Goal: Task Accomplishment & Management: Complete application form

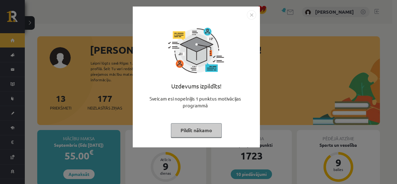
click at [194, 131] on button "Pildīt nākamo" at bounding box center [196, 130] width 51 height 14
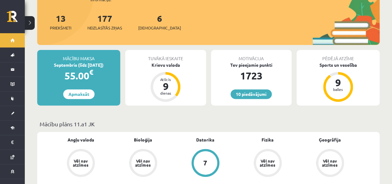
scroll to position [61, 0]
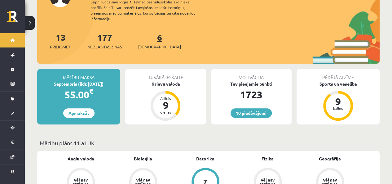
click at [148, 32] on link "6 Ieskaites" at bounding box center [159, 41] width 43 height 18
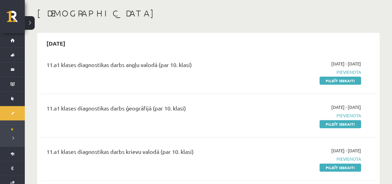
scroll to position [42, 0]
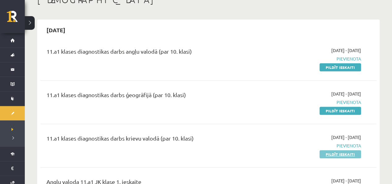
click at [352, 152] on link "Pildīt ieskaiti" at bounding box center [341, 154] width 42 height 8
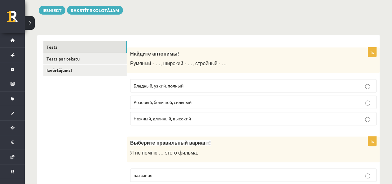
scroll to position [93, 0]
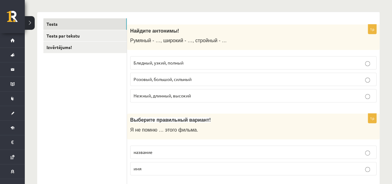
click at [178, 62] on span "Бледный, узкий, полный" at bounding box center [159, 63] width 50 height 6
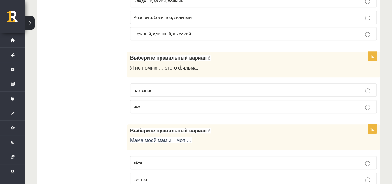
scroll to position [186, 0]
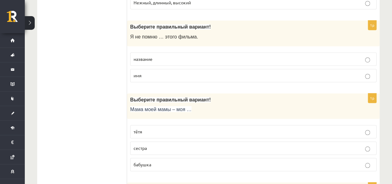
click at [177, 56] on p "название" at bounding box center [254, 59] width 240 height 7
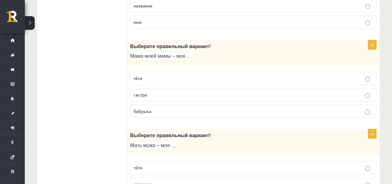
scroll to position [248, 0]
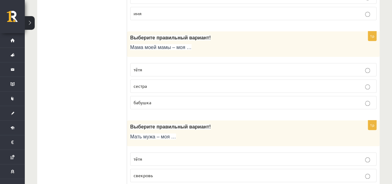
click at [168, 100] on p "бабушка" at bounding box center [254, 102] width 240 height 7
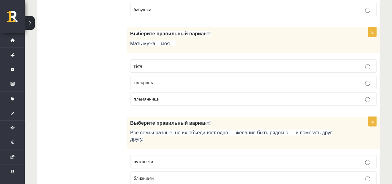
scroll to position [372, 0]
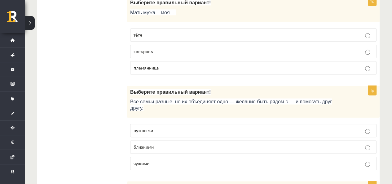
click at [167, 54] on label "свекровь" at bounding box center [253, 51] width 247 height 13
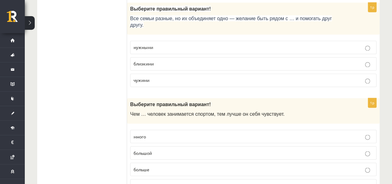
scroll to position [465, 0]
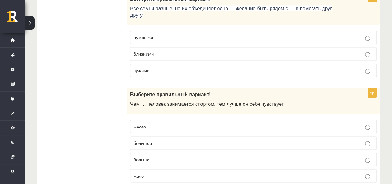
click at [171, 48] on label "близкими" at bounding box center [253, 53] width 247 height 13
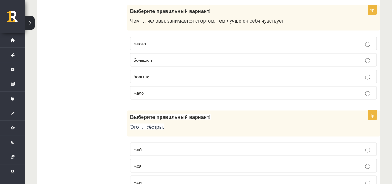
scroll to position [558, 0]
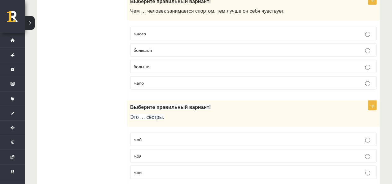
click at [154, 63] on p "больше" at bounding box center [254, 66] width 240 height 7
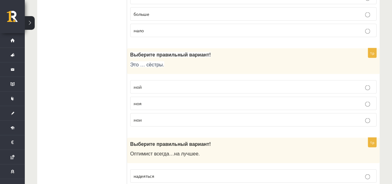
scroll to position [620, 0]
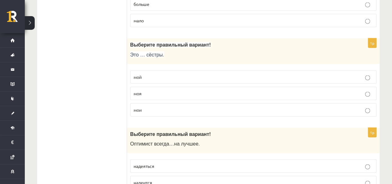
click at [146, 90] on p "моя" at bounding box center [254, 93] width 240 height 7
click at [145, 107] on p "мои" at bounding box center [254, 110] width 240 height 7
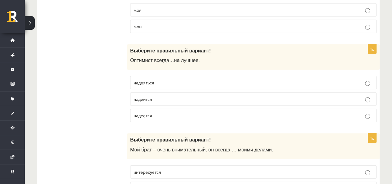
scroll to position [713, 0]
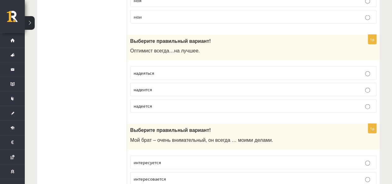
click at [164, 99] on label "надеется" at bounding box center [253, 105] width 247 height 13
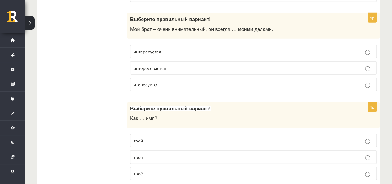
scroll to position [837, 0]
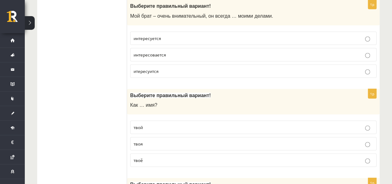
click at [162, 32] on label "интересуется" at bounding box center [253, 38] width 247 height 13
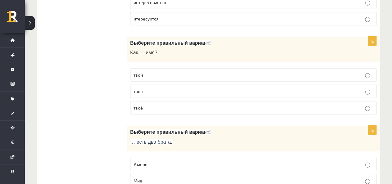
scroll to position [899, 0]
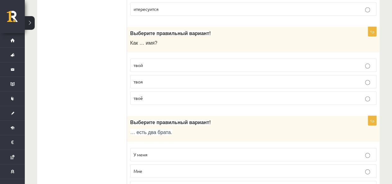
click at [157, 95] on p "твоё" at bounding box center [254, 98] width 240 height 7
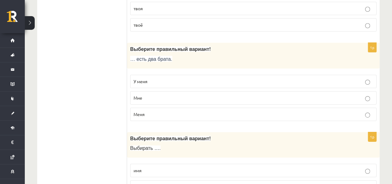
scroll to position [992, 0]
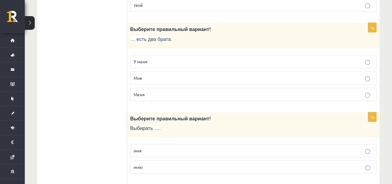
click at [152, 58] on p "У меня" at bounding box center [254, 61] width 240 height 7
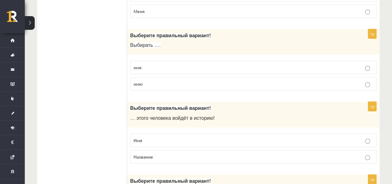
scroll to position [1085, 0]
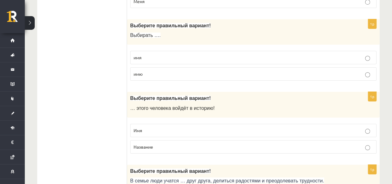
click at [157, 54] on p "имя" at bounding box center [254, 57] width 240 height 7
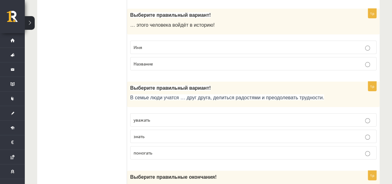
scroll to position [1178, 0]
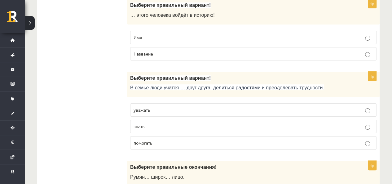
click at [143, 31] on label "Имя" at bounding box center [253, 37] width 247 height 13
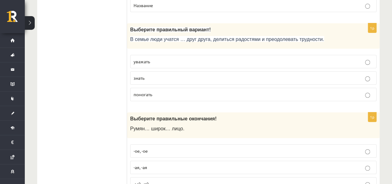
scroll to position [1240, 0]
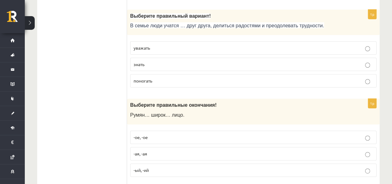
click at [156, 45] on p "уважать" at bounding box center [254, 48] width 240 height 7
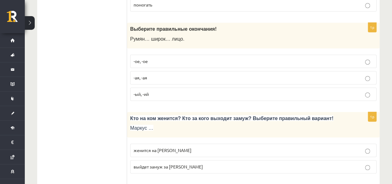
scroll to position [1302, 0]
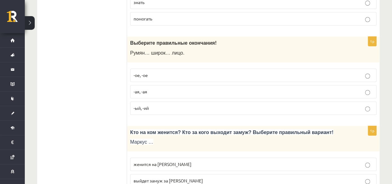
click at [157, 72] on p "-ое, -ое" at bounding box center [254, 75] width 240 height 7
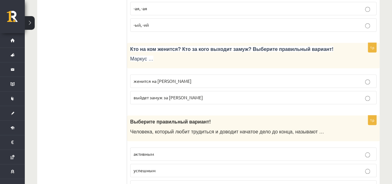
scroll to position [1395, 0]
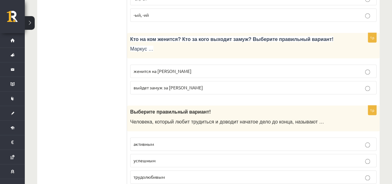
click at [179, 68] on p "женится на Агнии" at bounding box center [254, 71] width 240 height 7
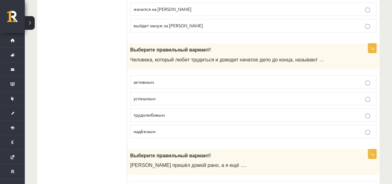
scroll to position [1489, 0]
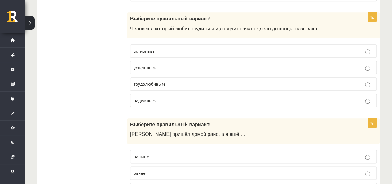
click at [161, 81] on span "трудолюбивым" at bounding box center [149, 84] width 31 height 6
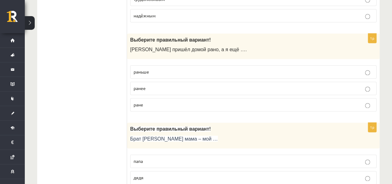
scroll to position [1582, 0]
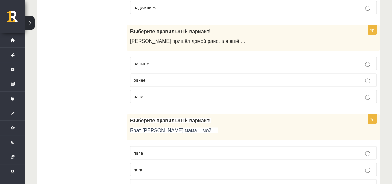
click at [159, 57] on label "раньше" at bounding box center [253, 63] width 247 height 13
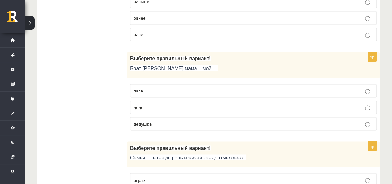
scroll to position [1675, 0]
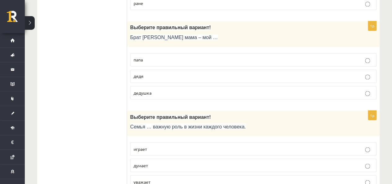
click at [152, 73] on p "дядя" at bounding box center [254, 76] width 240 height 7
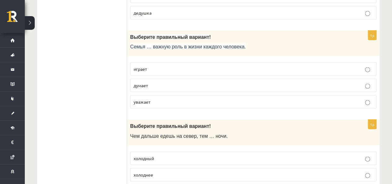
scroll to position [1768, 0]
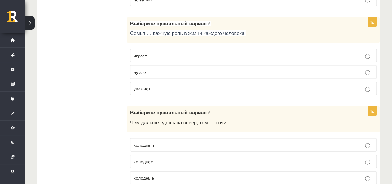
click at [152, 52] on p "играет" at bounding box center [254, 55] width 240 height 7
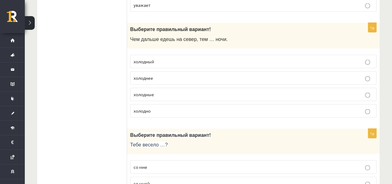
scroll to position [1861, 0]
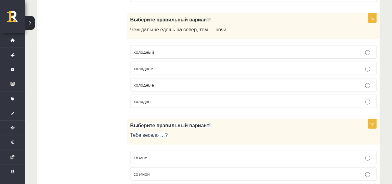
click at [169, 65] on p "холоднее" at bounding box center [254, 68] width 240 height 7
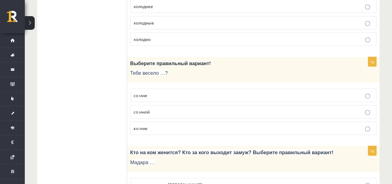
scroll to position [1954, 0]
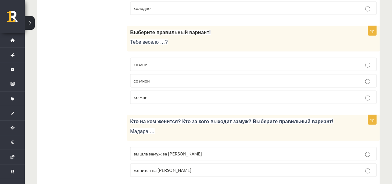
click at [156, 78] on p "со мной" at bounding box center [254, 81] width 240 height 7
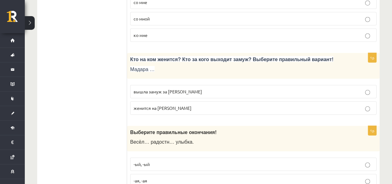
scroll to position [2037, 0]
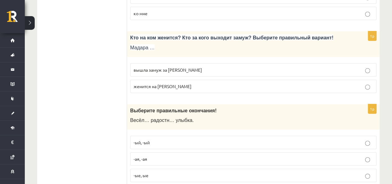
click at [162, 67] on span "вышла замуж за Марка" at bounding box center [168, 70] width 69 height 6
click at [157, 139] on p "-ый, -ый" at bounding box center [254, 142] width 240 height 7
click at [154, 152] on label "-ая, -ая" at bounding box center [253, 158] width 247 height 13
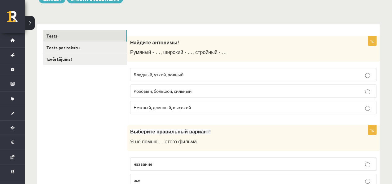
scroll to position [0, 0]
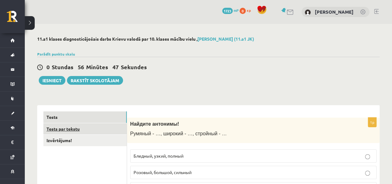
click at [84, 124] on link "Tests par tekstu" at bounding box center [84, 128] width 83 height 11
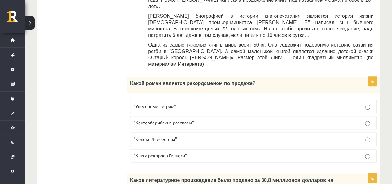
scroll to position [341, 0]
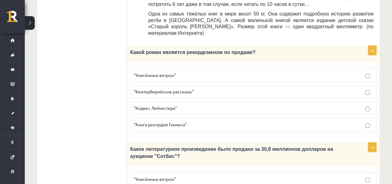
click at [186, 69] on label ""Унесённые ветром"" at bounding box center [253, 75] width 247 height 13
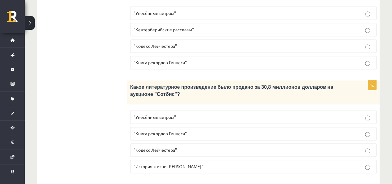
scroll to position [434, 0]
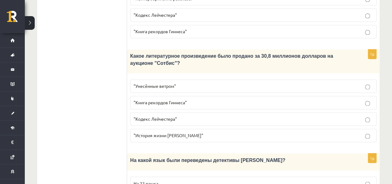
click at [198, 129] on label ""История жизни Уинстона Черчилля"" at bounding box center [253, 135] width 247 height 13
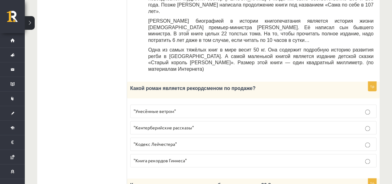
scroll to position [341, 0]
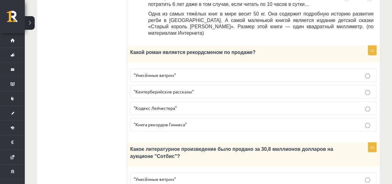
click at [182, 105] on p ""Кодекс Лейчестера"" at bounding box center [254, 108] width 240 height 7
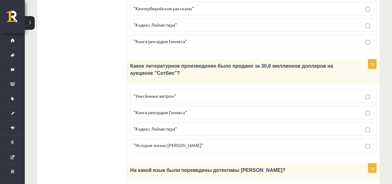
scroll to position [434, 0]
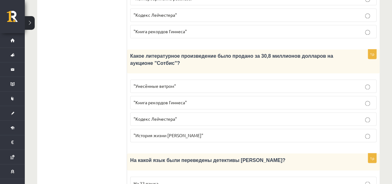
click at [194, 116] on p ""Кодекс Лейчестера"" at bounding box center [254, 119] width 240 height 7
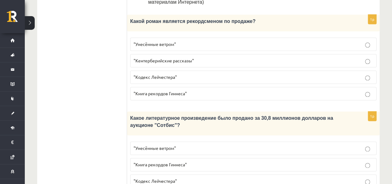
scroll to position [310, 0]
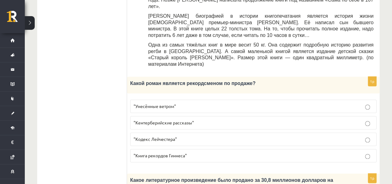
click at [176, 103] on p ""Унесённые ветром"" at bounding box center [254, 106] width 240 height 7
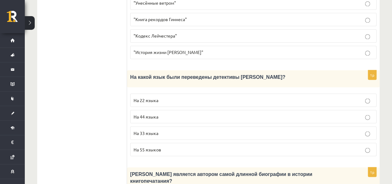
scroll to position [527, 0]
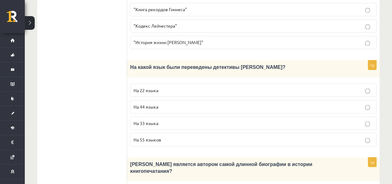
click at [157, 104] on span "На 44 языка" at bounding box center [146, 107] width 25 height 6
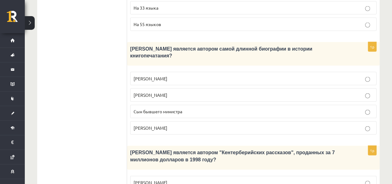
scroll to position [651, 0]
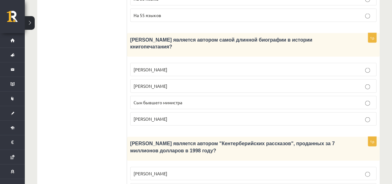
click at [182, 100] on span "Сын бывшего министра" at bounding box center [158, 103] width 49 height 6
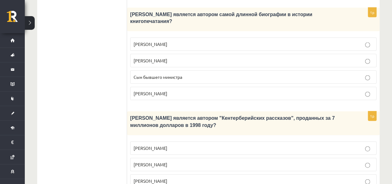
click at [172, 145] on p "Агата Кристи" at bounding box center [254, 148] width 240 height 7
click at [194, 178] on p "Джефри Чосер" at bounding box center [254, 181] width 240 height 7
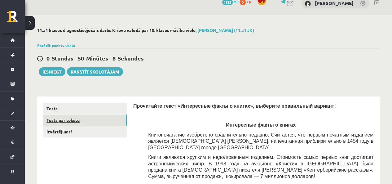
scroll to position [0, 0]
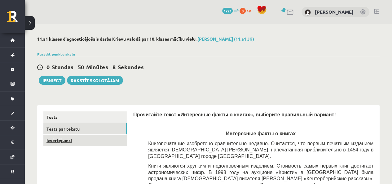
click at [96, 142] on link "Izvērtējums!" at bounding box center [84, 140] width 83 height 11
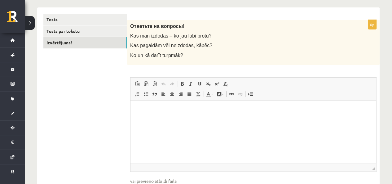
scroll to position [107, 0]
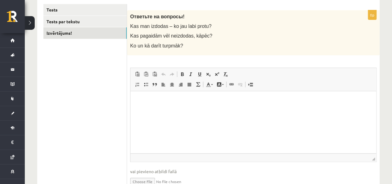
click at [154, 105] on html at bounding box center [254, 100] width 246 height 19
click at [96, 109] on ul "Tests Tests par tekstu Izvērtējums!" at bounding box center [85, 100] width 84 height 193
click at [146, 110] on html at bounding box center [254, 100] width 246 height 19
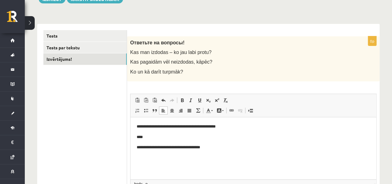
scroll to position [81, 0]
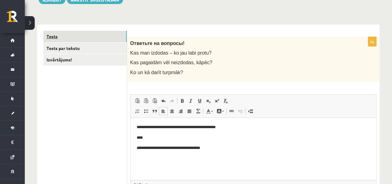
click at [53, 34] on link "Tests" at bounding box center [84, 36] width 83 height 11
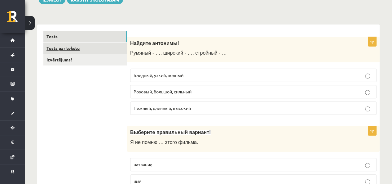
click at [62, 50] on link "Tests par tekstu" at bounding box center [84, 47] width 83 height 11
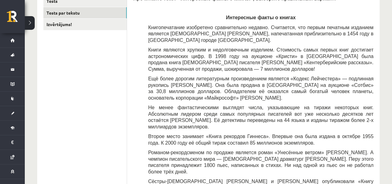
scroll to position [94, 0]
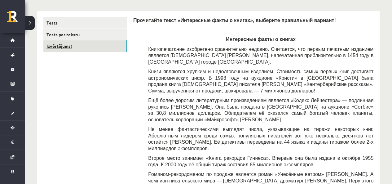
click at [117, 42] on link "Izvērtējums!" at bounding box center [84, 45] width 83 height 11
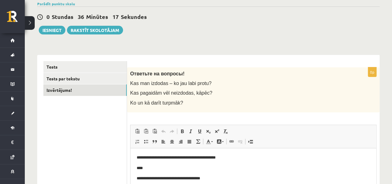
scroll to position [40, 0]
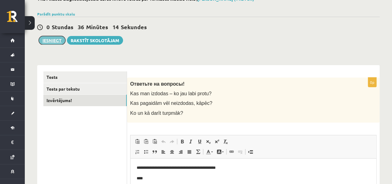
click at [49, 42] on button "Iesniegt" at bounding box center [52, 40] width 27 height 9
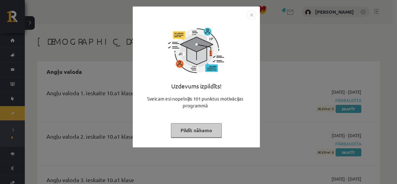
click at [213, 126] on button "Pildīt nākamo" at bounding box center [196, 130] width 51 height 14
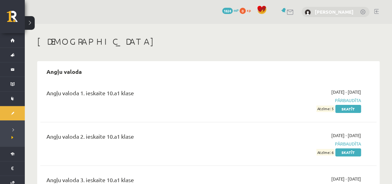
click at [321, 13] on link "[PERSON_NAME]" at bounding box center [334, 12] width 39 height 6
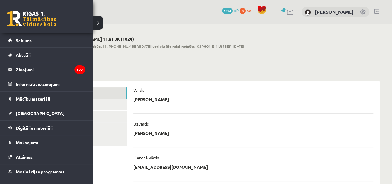
click at [21, 22] on link at bounding box center [32, 19] width 50 height 16
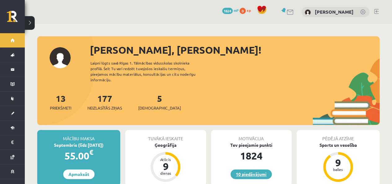
click at [256, 169] on link "10 piedāvājumi" at bounding box center [251, 174] width 41 height 10
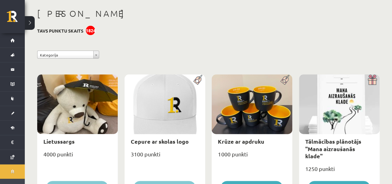
scroll to position [22, 0]
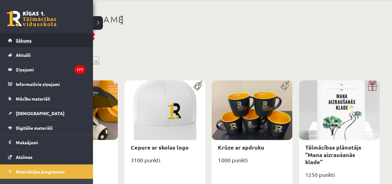
click at [17, 40] on span "Sākums" at bounding box center [24, 41] width 16 height 6
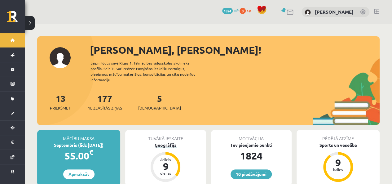
click at [164, 142] on div "Ģeogrāfija" at bounding box center [165, 145] width 81 height 7
